Goal: Check status: Check status

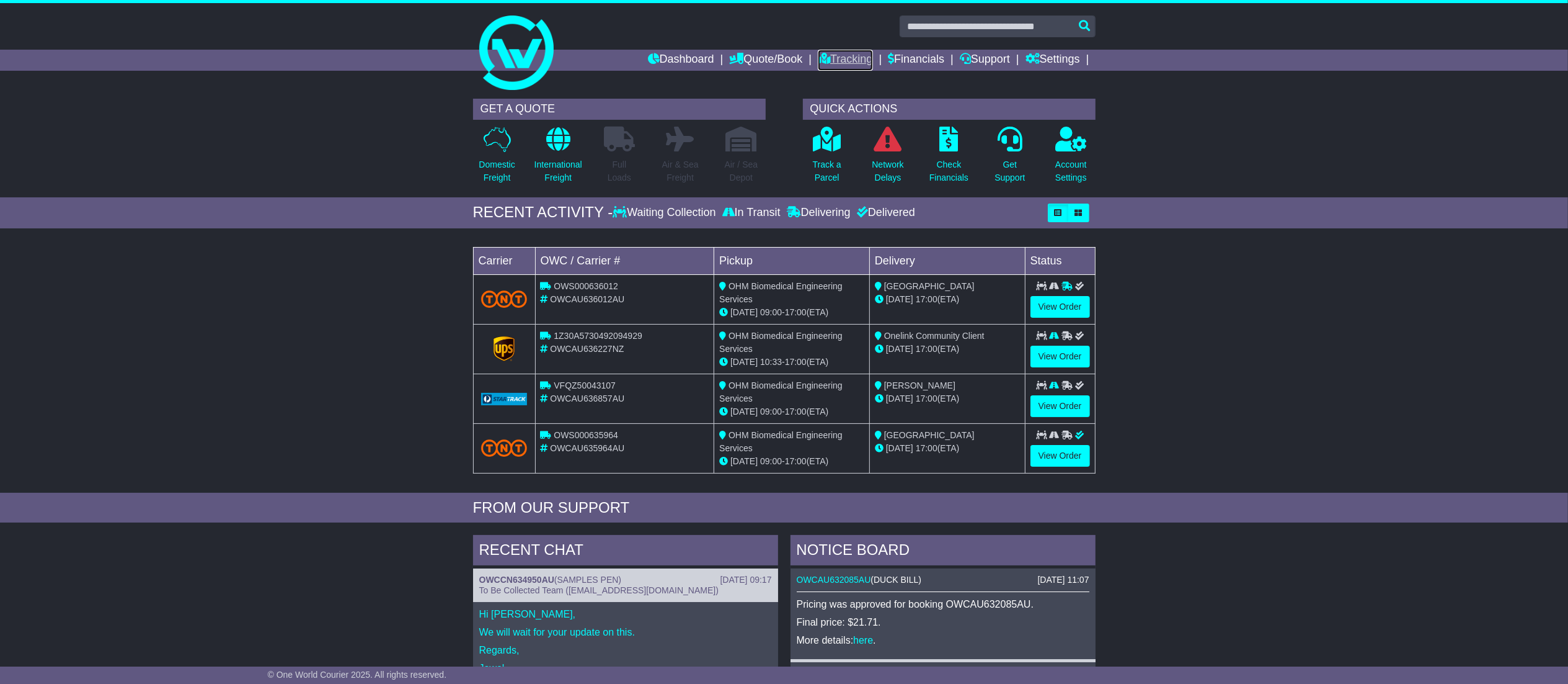
click at [841, 58] on link "Tracking" at bounding box center [845, 60] width 55 height 21
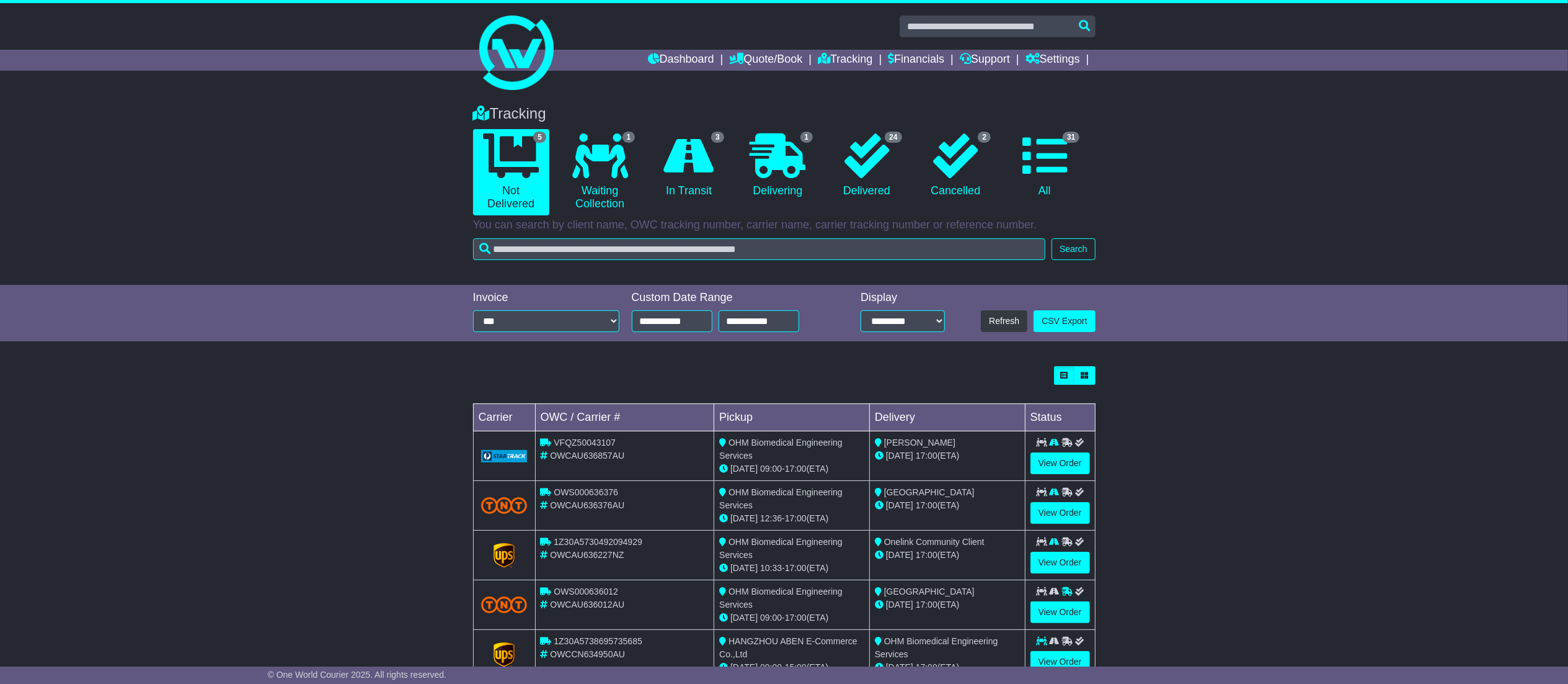
click at [883, 180] on link "24 Delivered" at bounding box center [866, 166] width 76 height 73
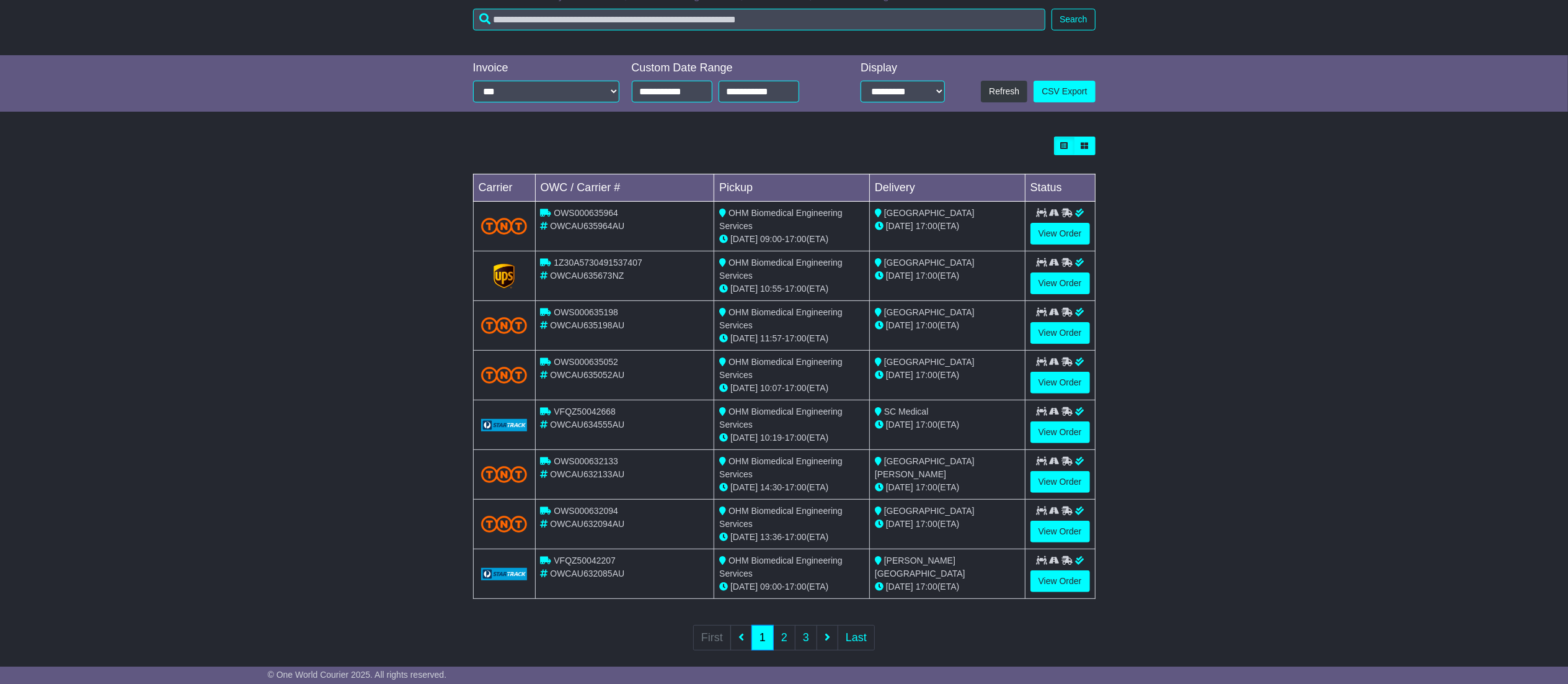
scroll to position [246, 0]
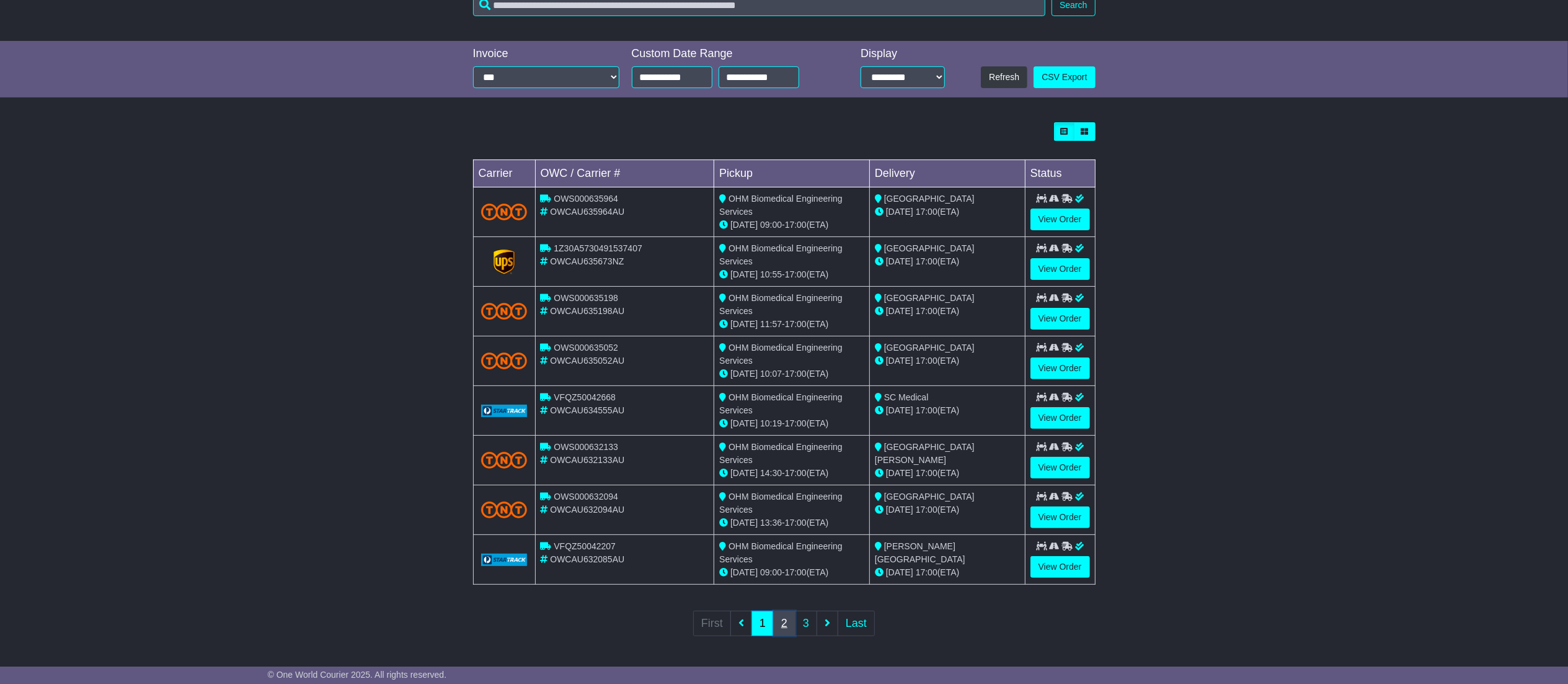
click at [786, 631] on link "2" at bounding box center [784, 623] width 23 height 25
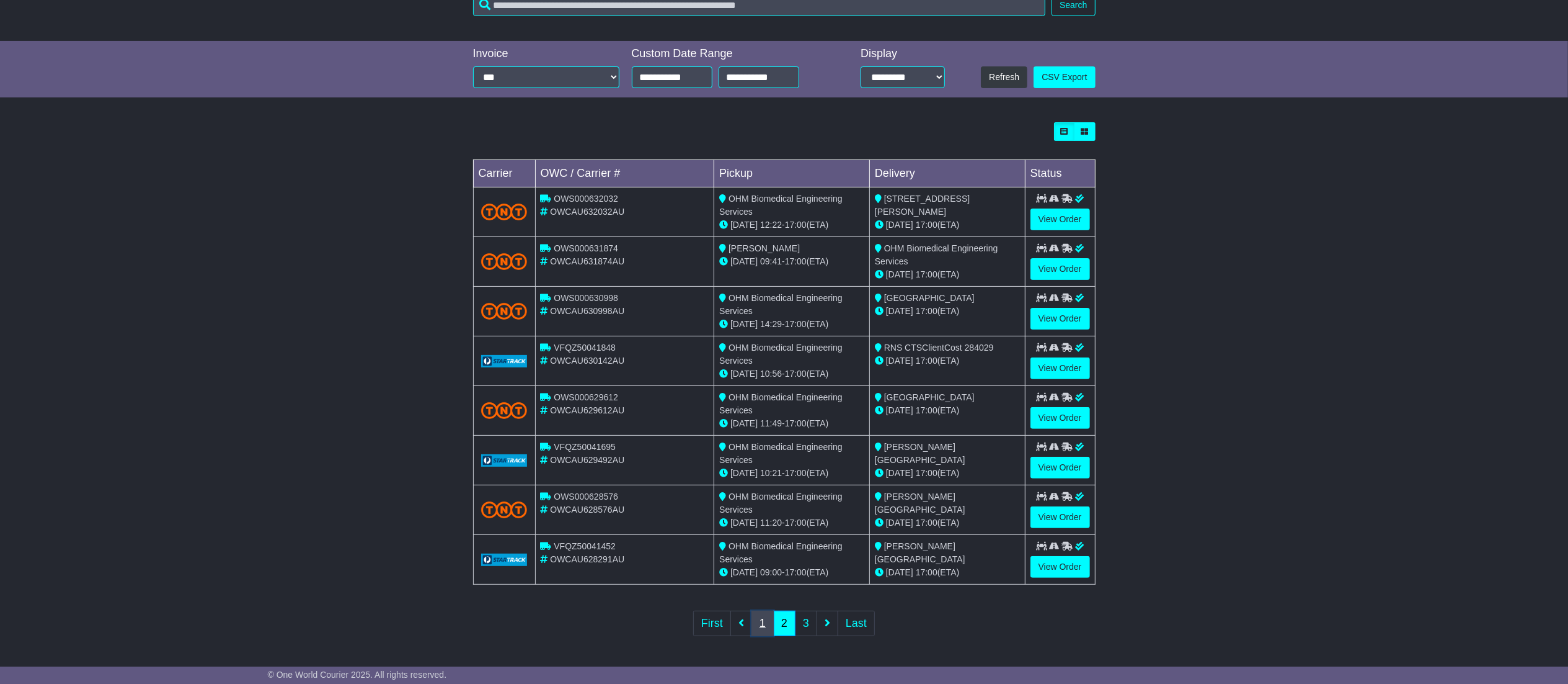
click at [754, 626] on link "1" at bounding box center [763, 623] width 23 height 25
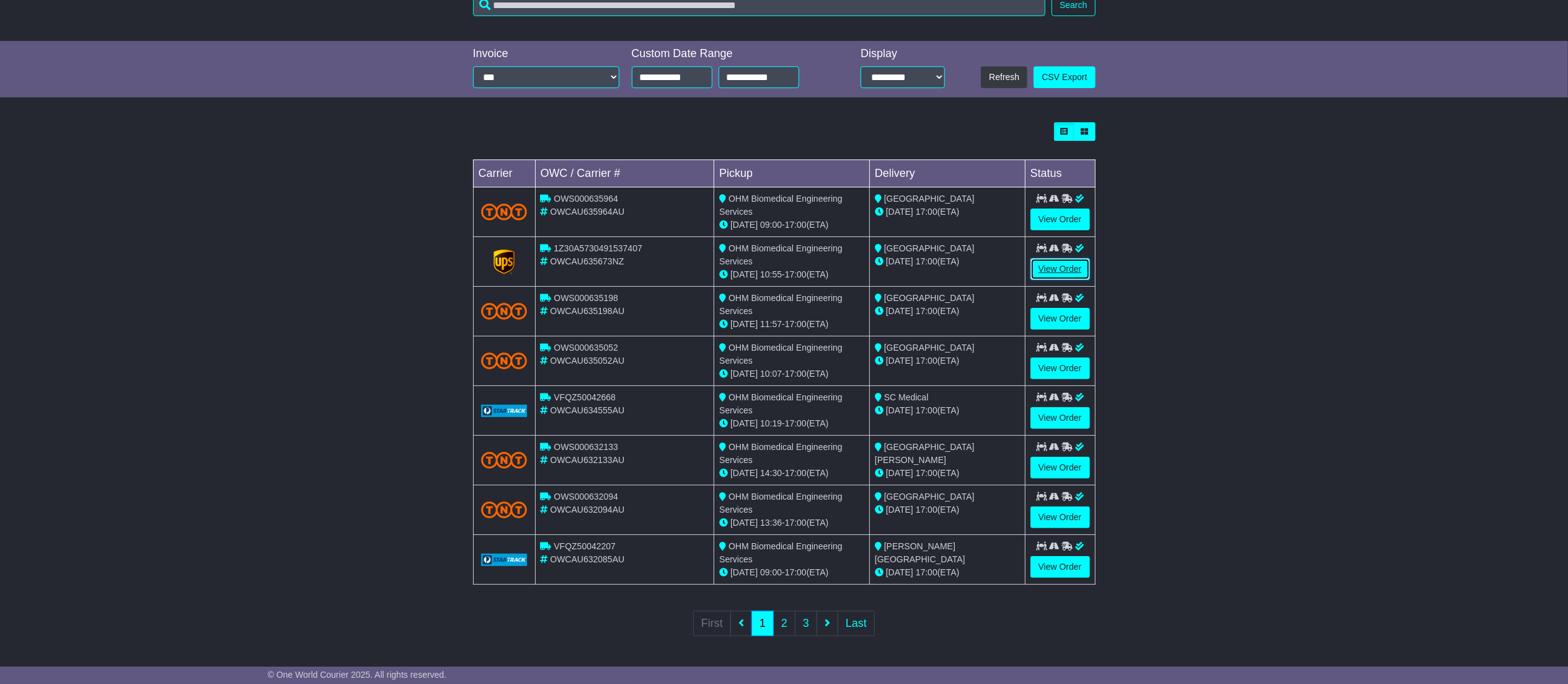
click at [1070, 265] on link "View Order" at bounding box center [1059, 269] width 59 height 22
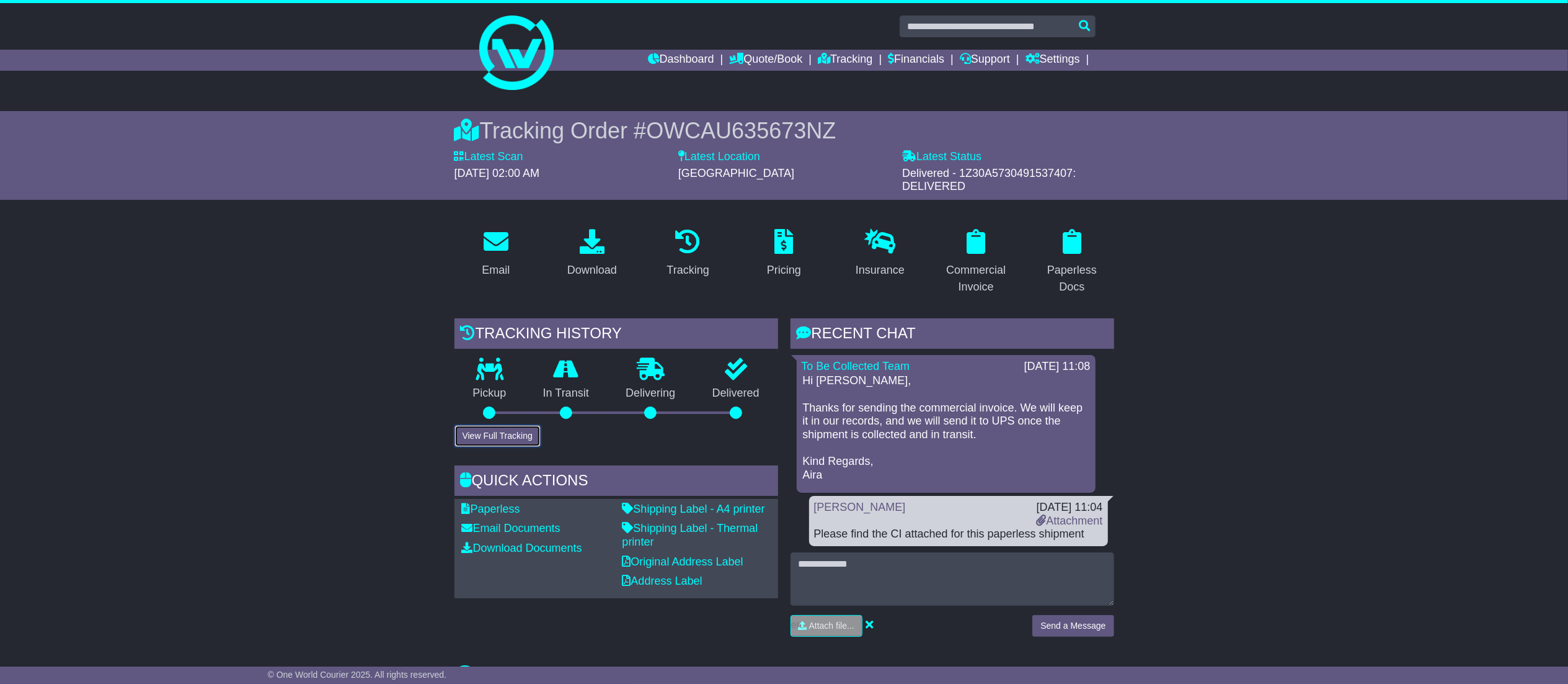
click at [507, 431] on button "View Full Tracking" at bounding box center [498, 435] width 87 height 22
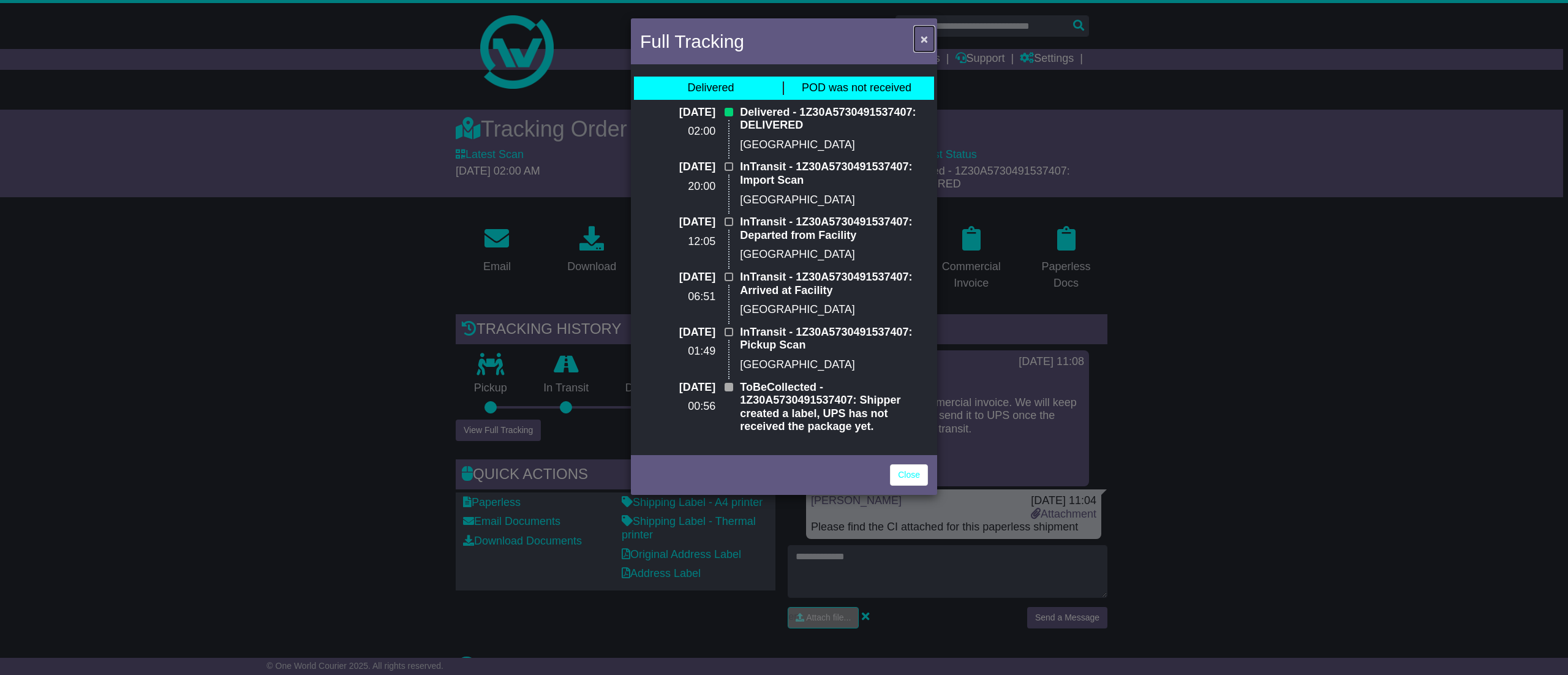
drag, startPoint x: 924, startPoint y: 39, endPoint x: 894, endPoint y: 76, distance: 47.6
click at [917, 42] on button "×" at bounding box center [924, 38] width 20 height 25
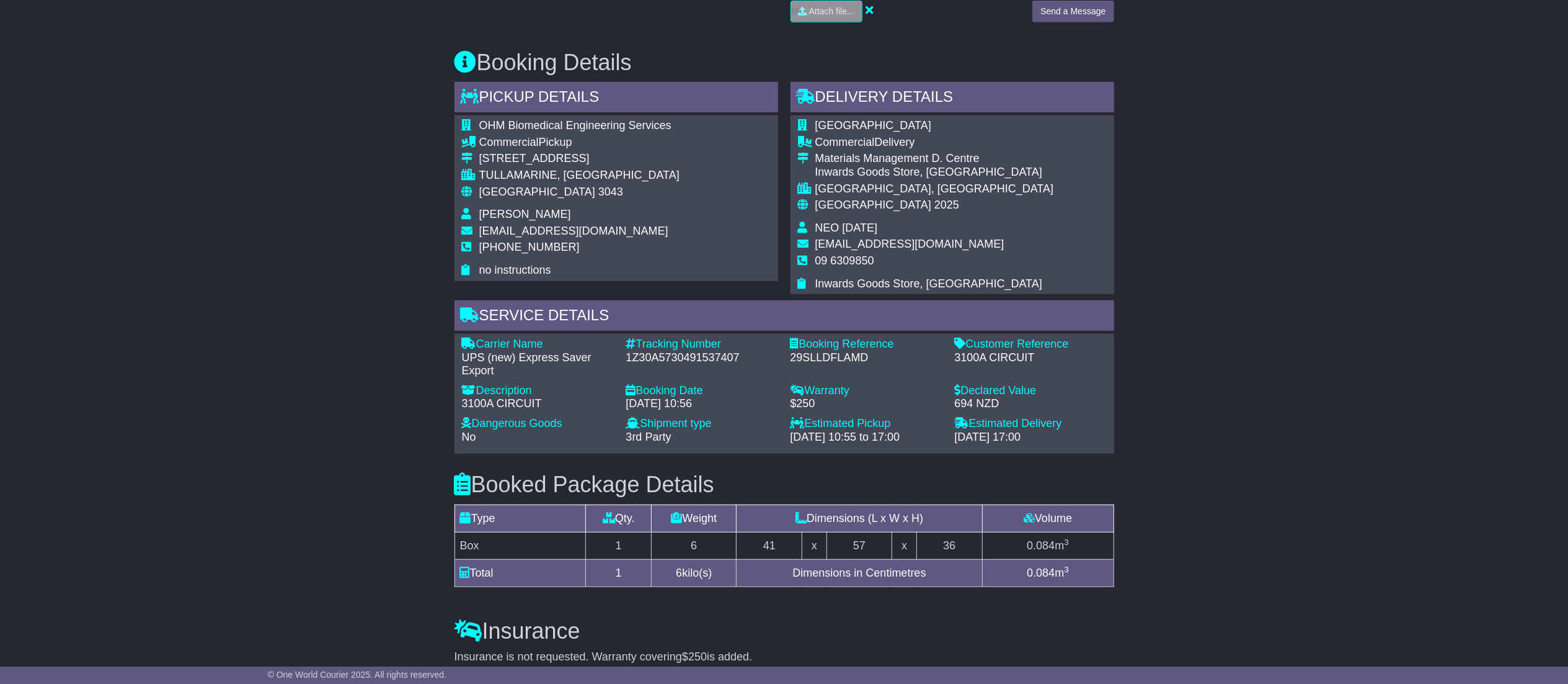
scroll to position [620, 0]
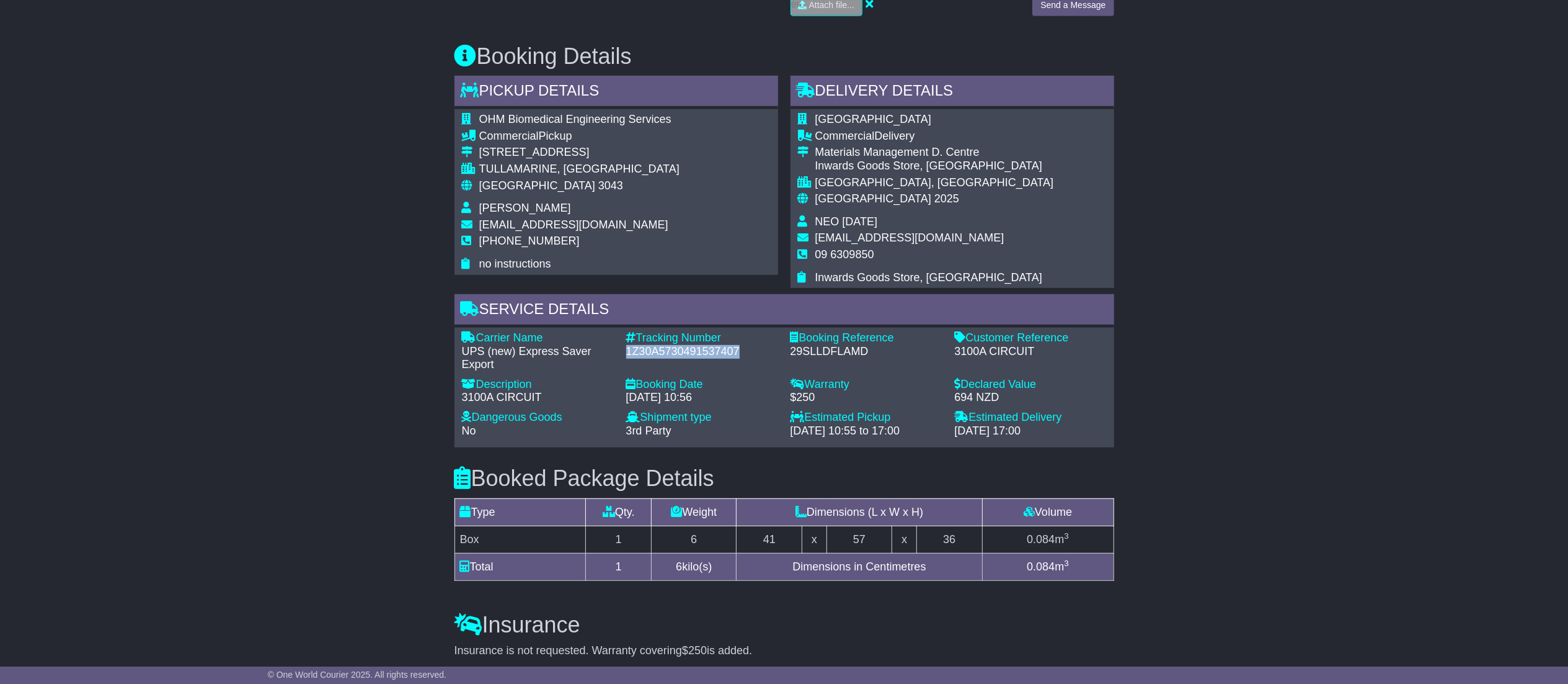
drag, startPoint x: 625, startPoint y: 345, endPoint x: 749, endPoint y: 351, distance: 124.1
click at [749, 351] on div "Tracking Number - 1Z30A5730491537407" at bounding box center [702, 351] width 164 height 41
copy div "1Z30A5730491537407"
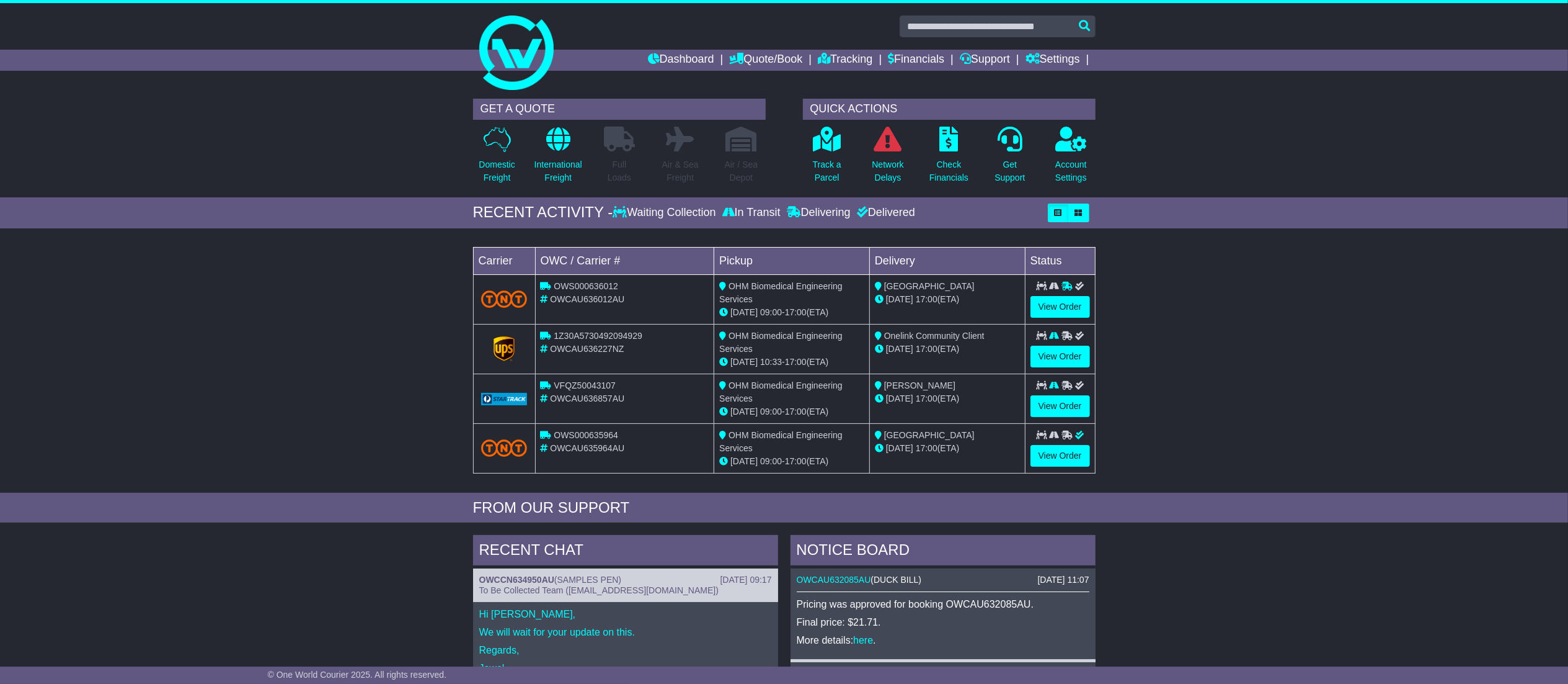
click at [1043, 393] on td "View Order" at bounding box center [1059, 398] width 70 height 50
click at [1048, 406] on link "View Order" at bounding box center [1059, 405] width 59 height 22
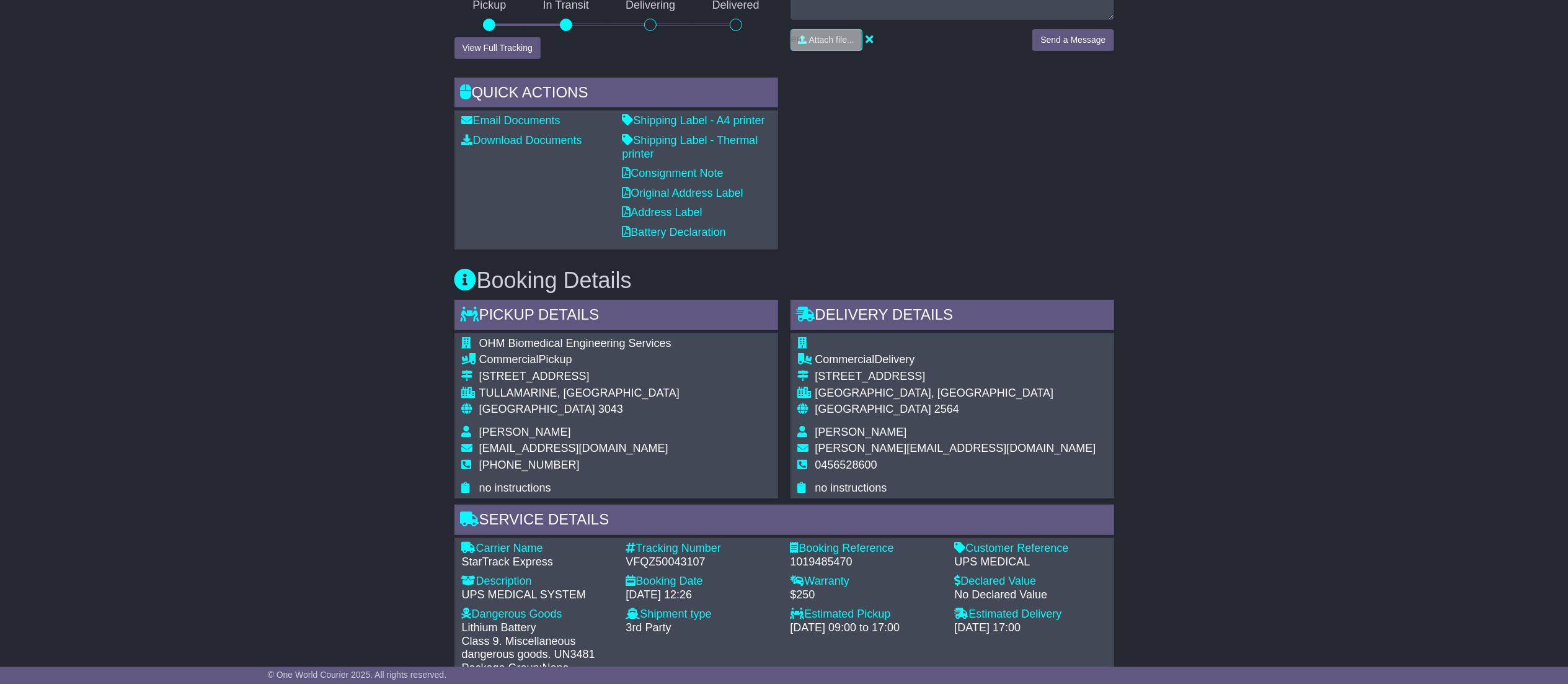
scroll to position [387, 0]
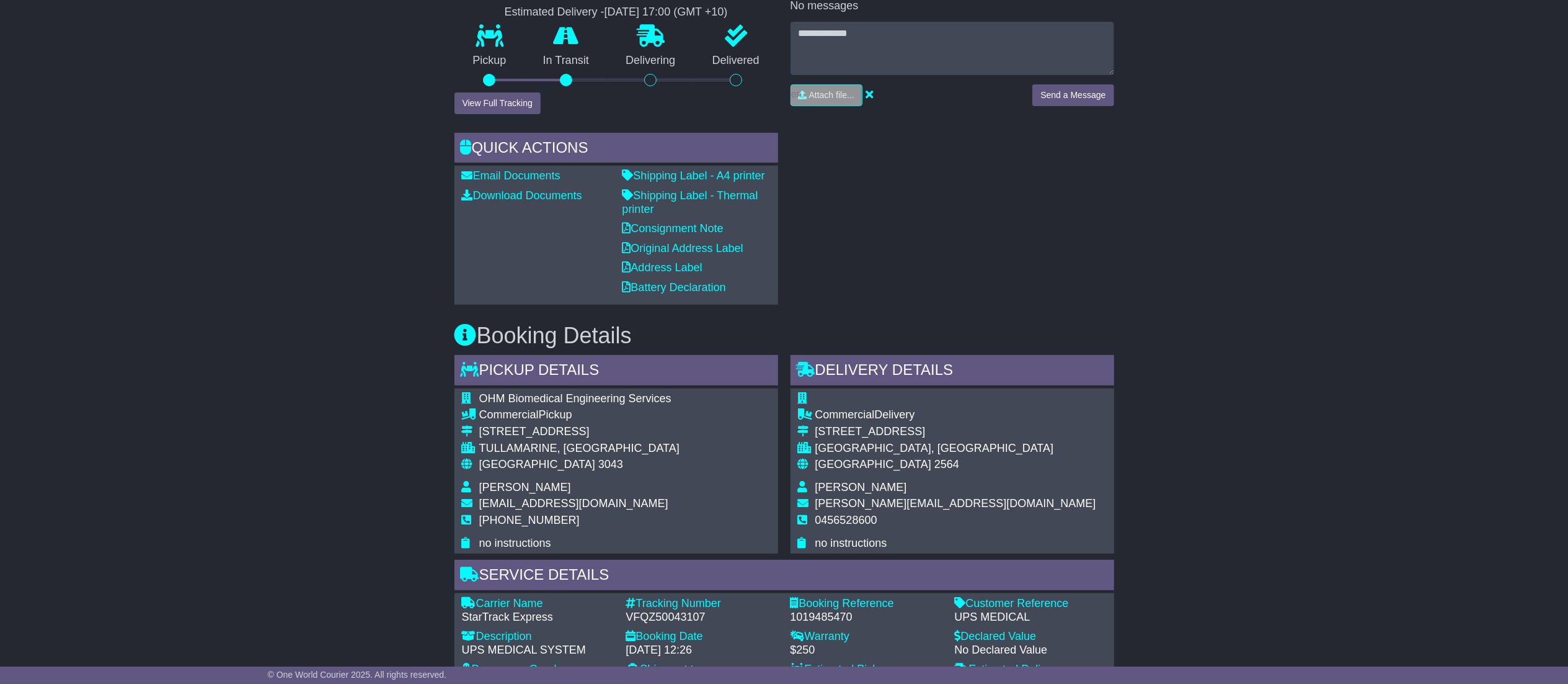
scroll to position [270, 0]
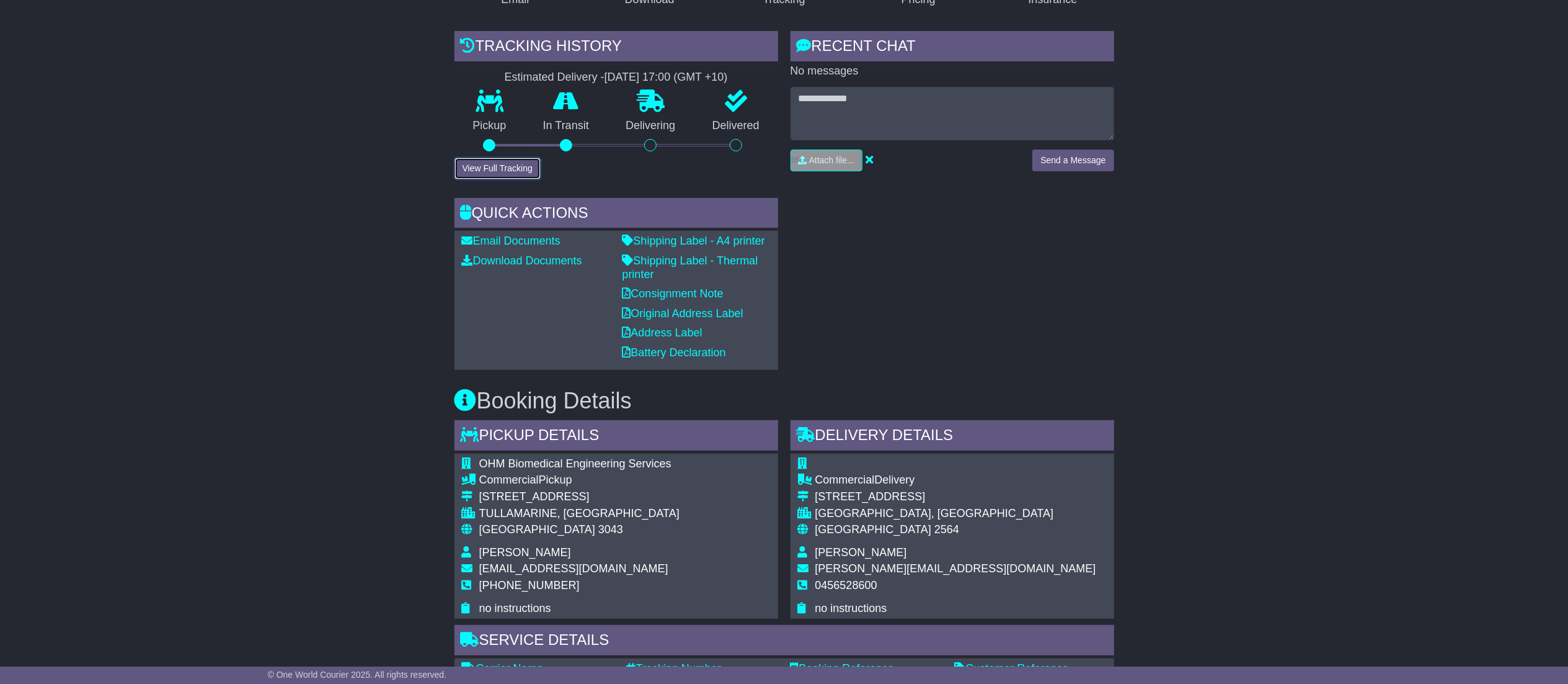
click at [484, 159] on button "View Full Tracking" at bounding box center [498, 168] width 87 height 22
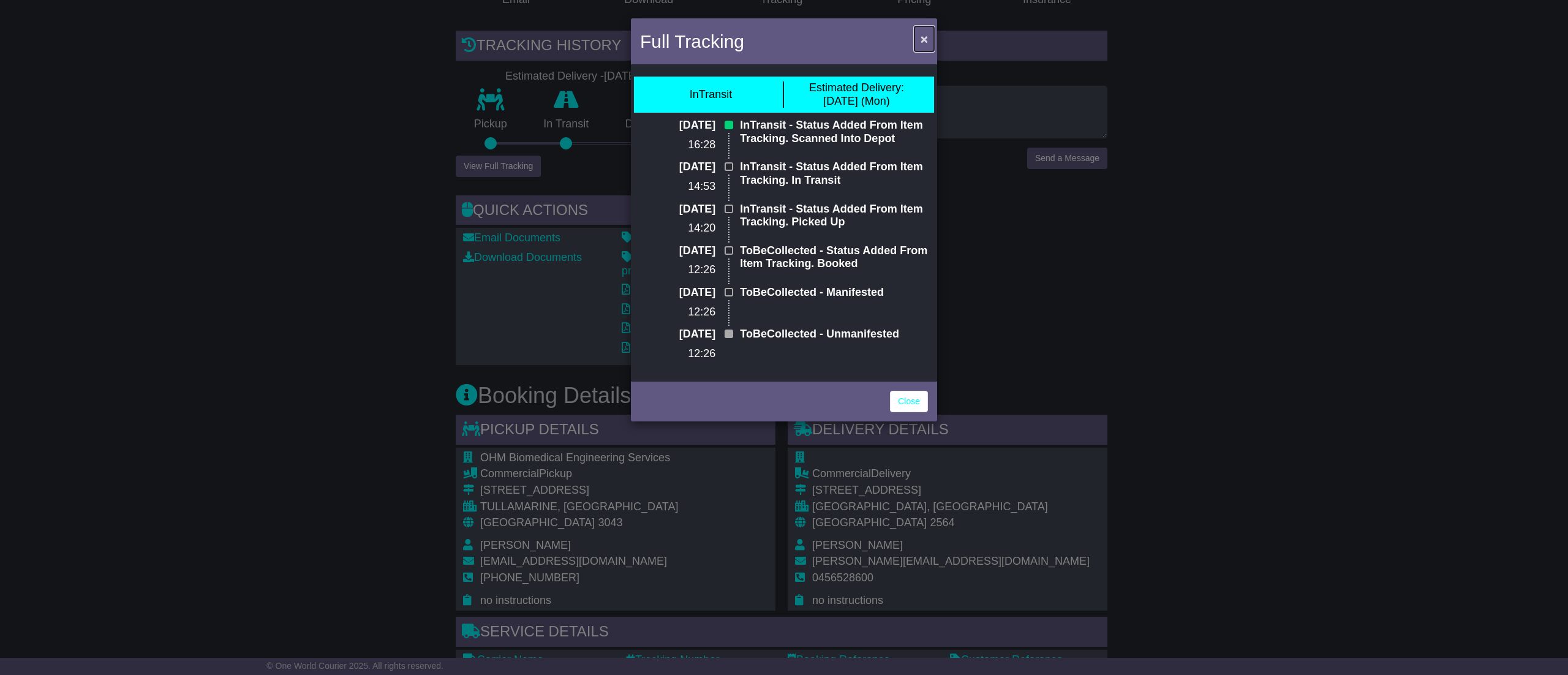
click at [924, 32] on span "×" at bounding box center [924, 38] width 7 height 14
